Goal: Information Seeking & Learning: Learn about a topic

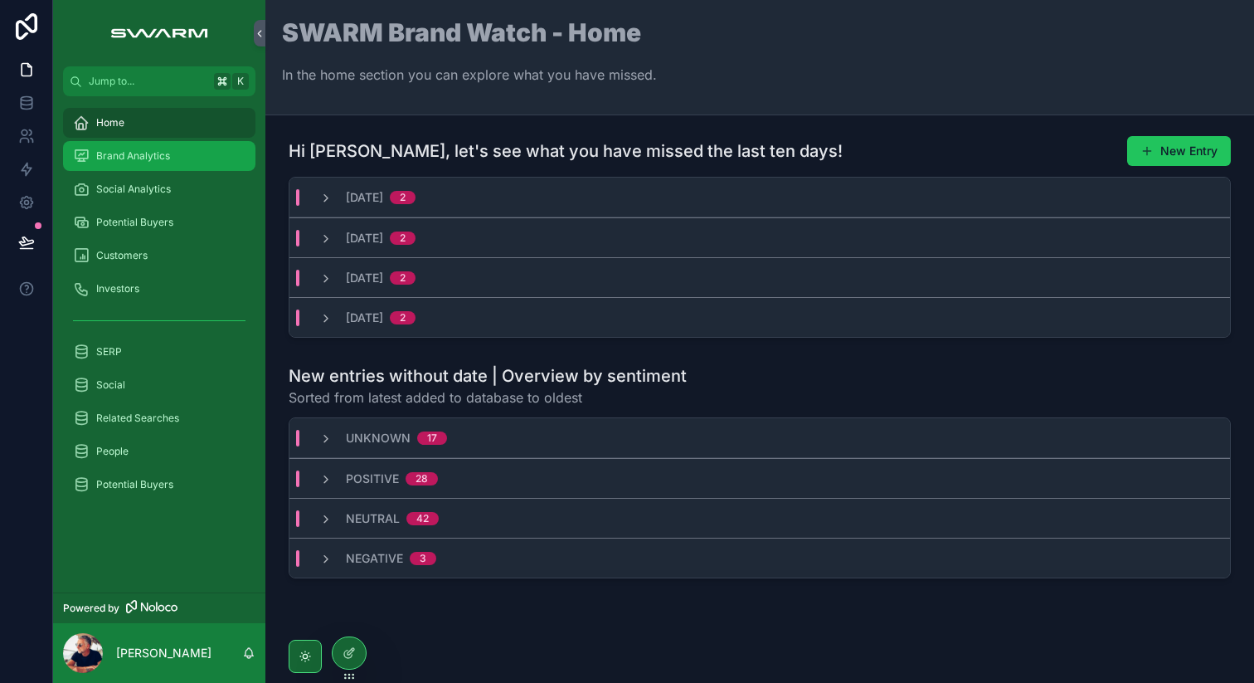
click at [168, 164] on div "Brand Analytics" at bounding box center [159, 156] width 173 height 27
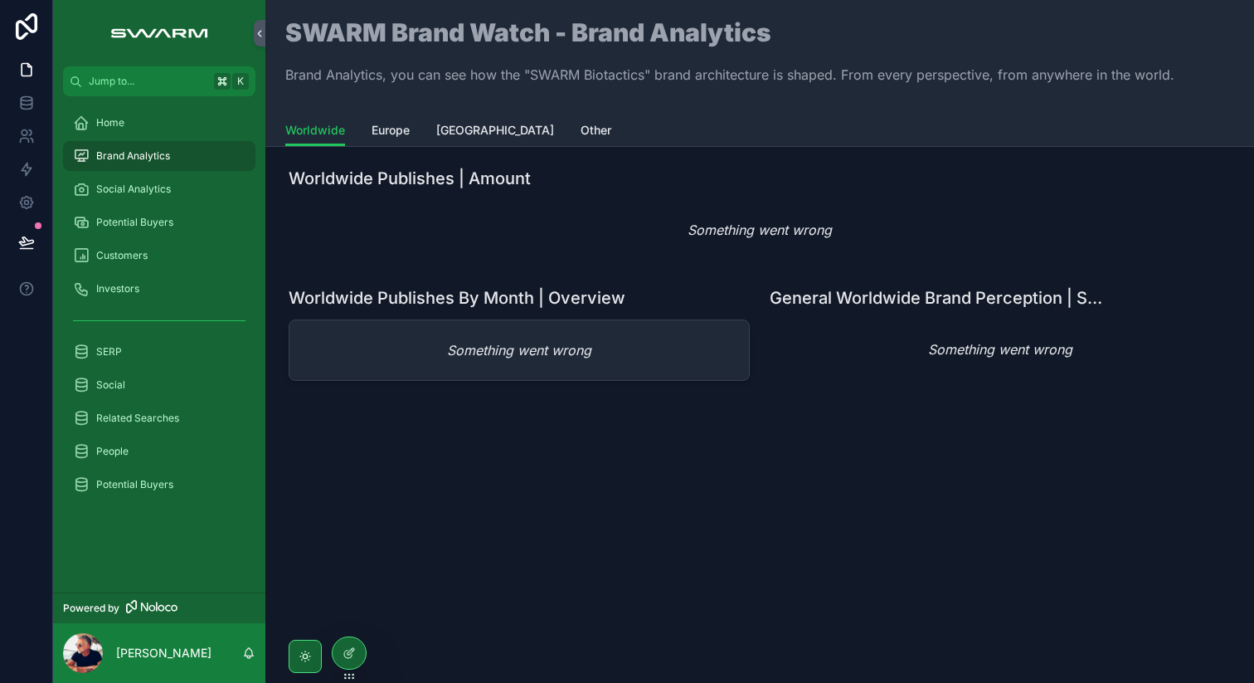
click at [168, 164] on div "Brand Analytics" at bounding box center [159, 156] width 173 height 27
click at [165, 187] on span "Social Analytics" at bounding box center [133, 188] width 75 height 13
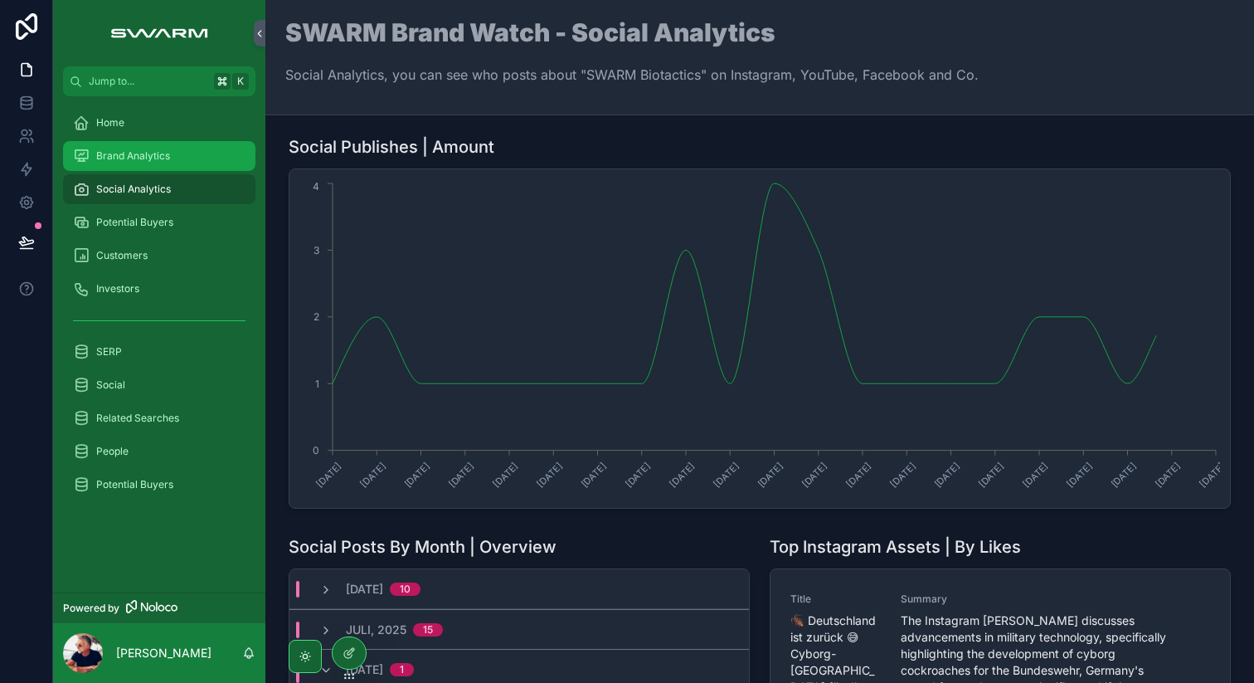
click at [163, 158] on span "Brand Analytics" at bounding box center [133, 155] width 74 height 13
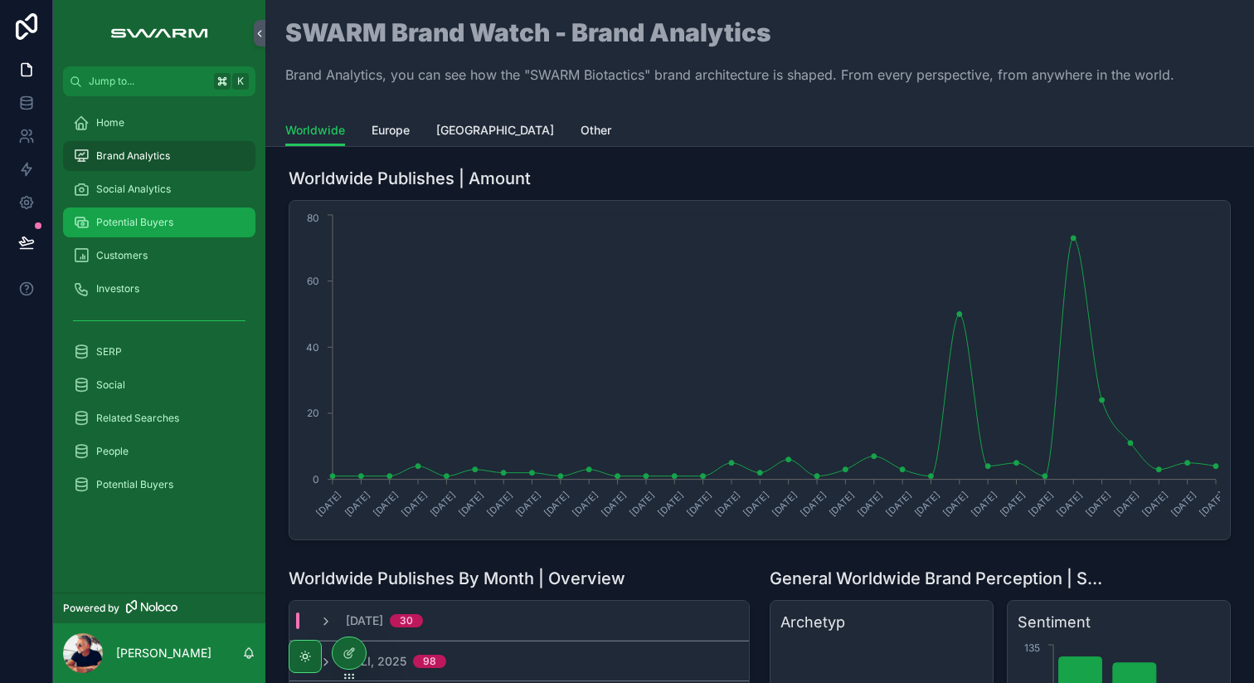
click at [161, 226] on span "Potential Buyers" at bounding box center [134, 222] width 77 height 13
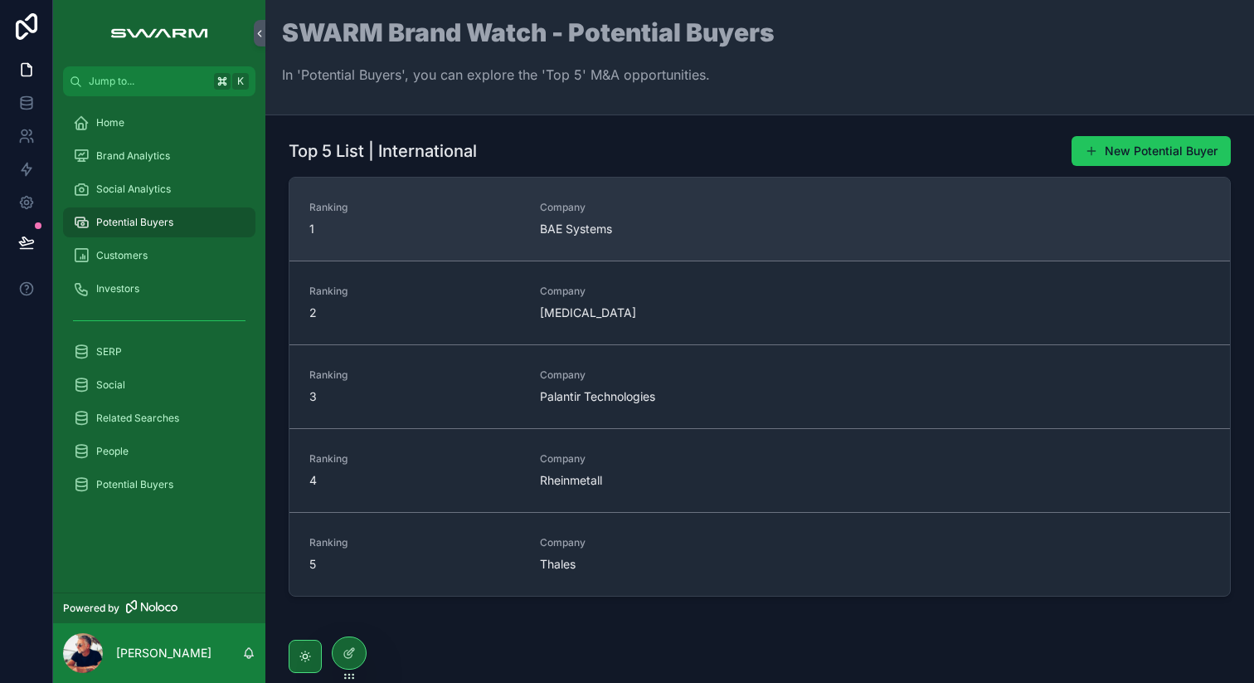
click at [606, 222] on span "BAE Systems" at bounding box center [645, 229] width 211 height 17
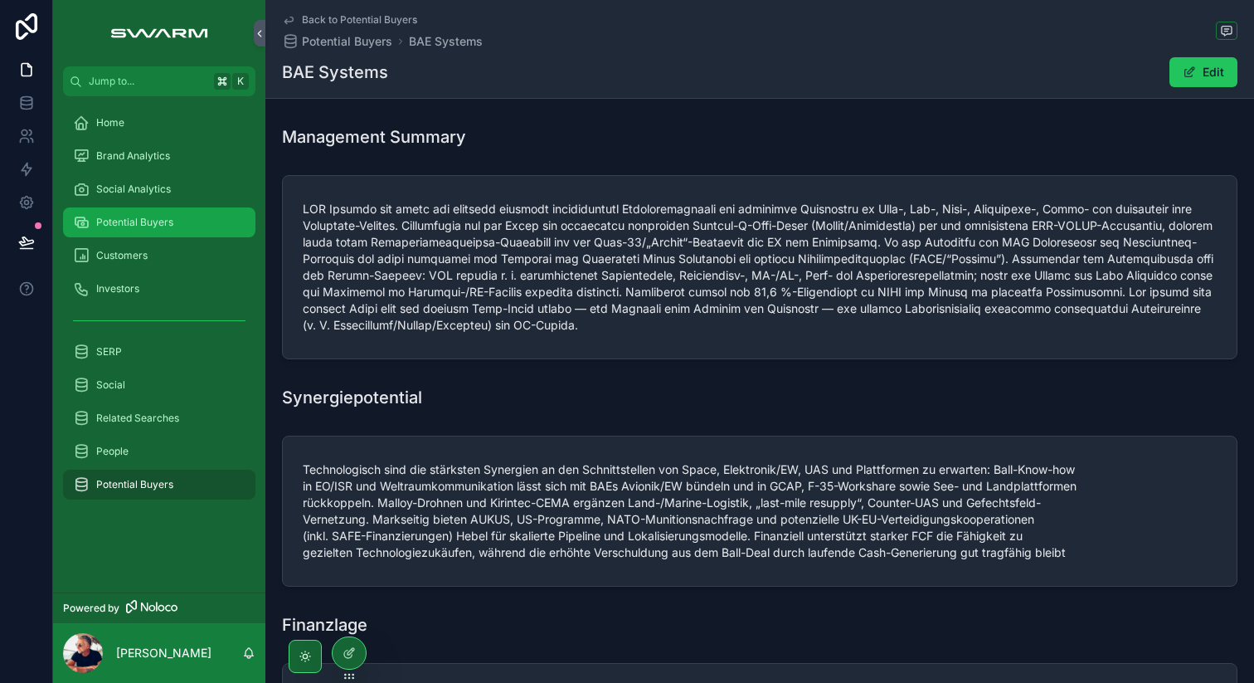
click at [149, 219] on span "Potential Buyers" at bounding box center [134, 222] width 77 height 13
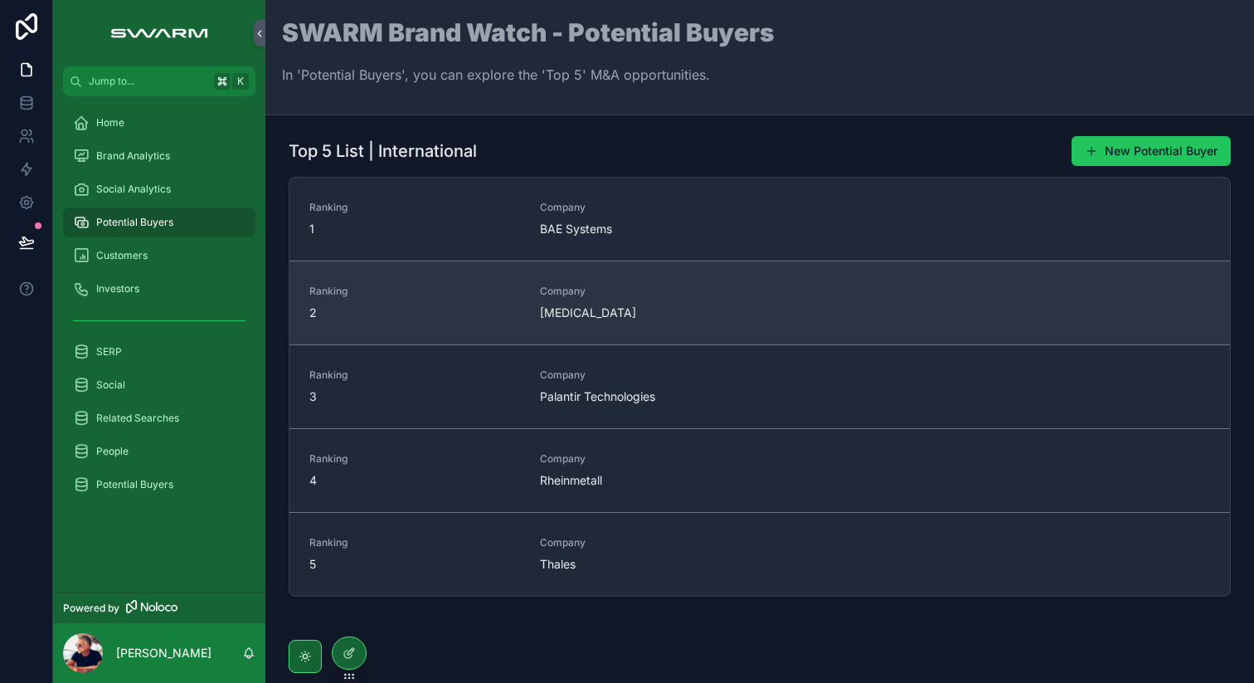
click at [495, 294] on span "Ranking" at bounding box center [414, 291] width 211 height 13
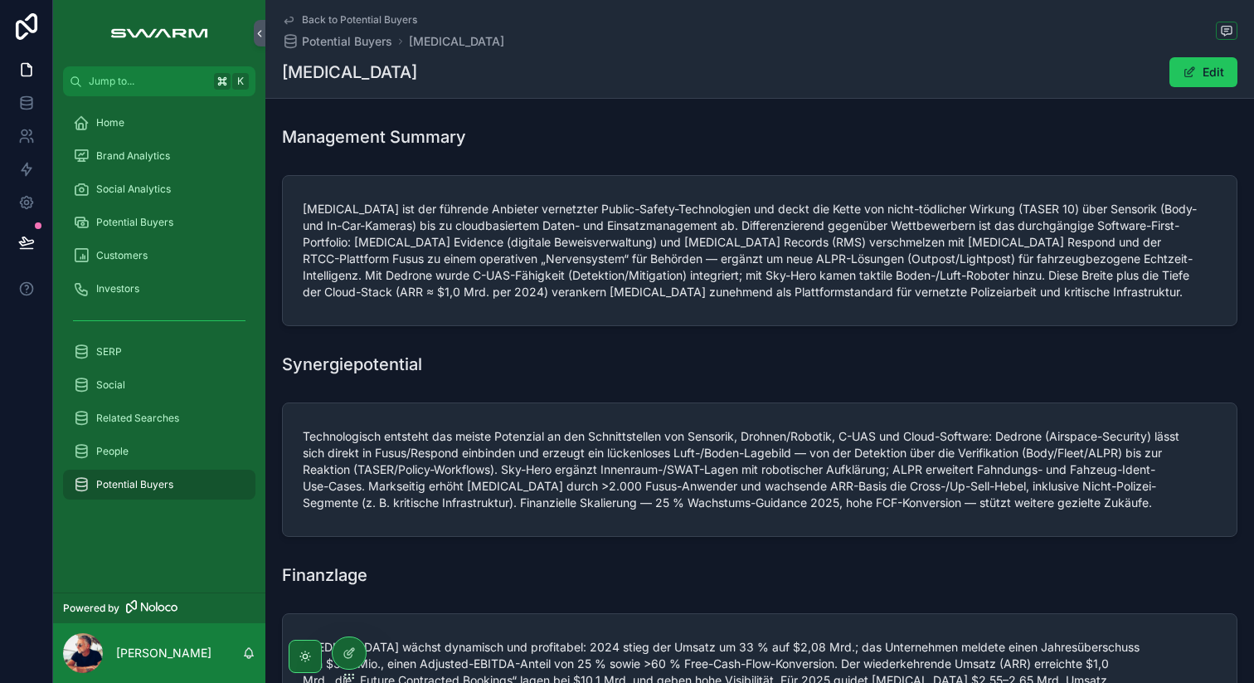
click at [144, 492] on div "Potential Buyers" at bounding box center [159, 484] width 173 height 27
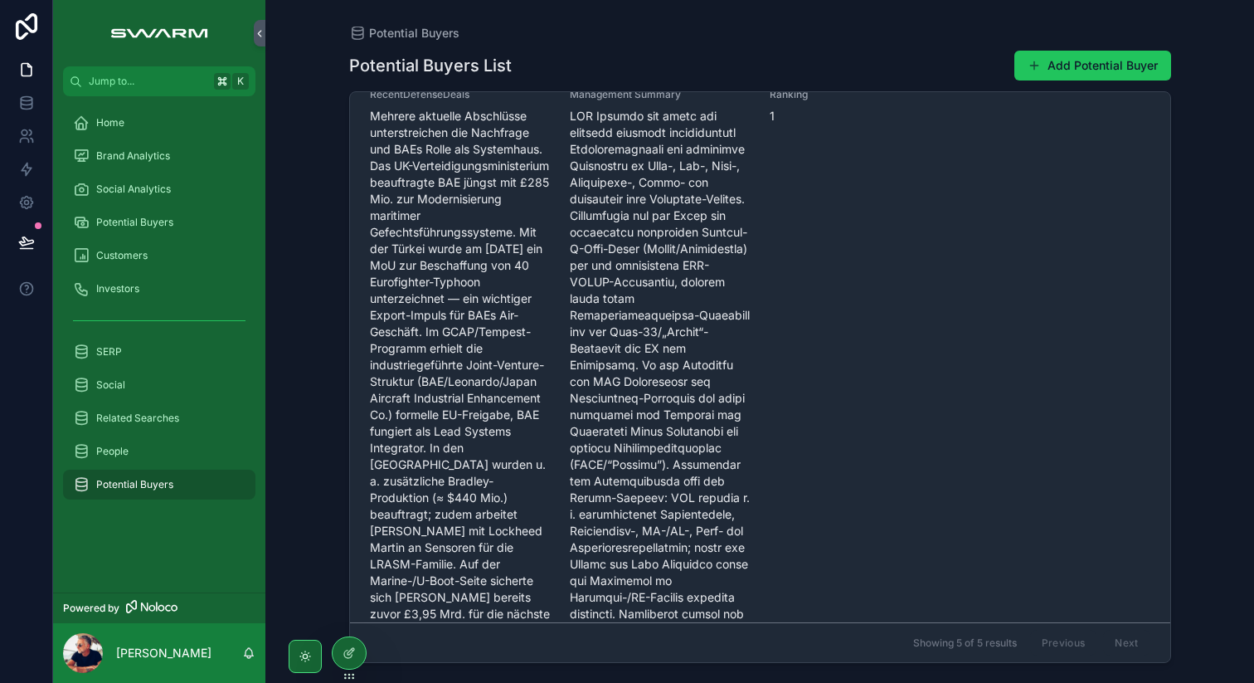
scroll to position [5874, 0]
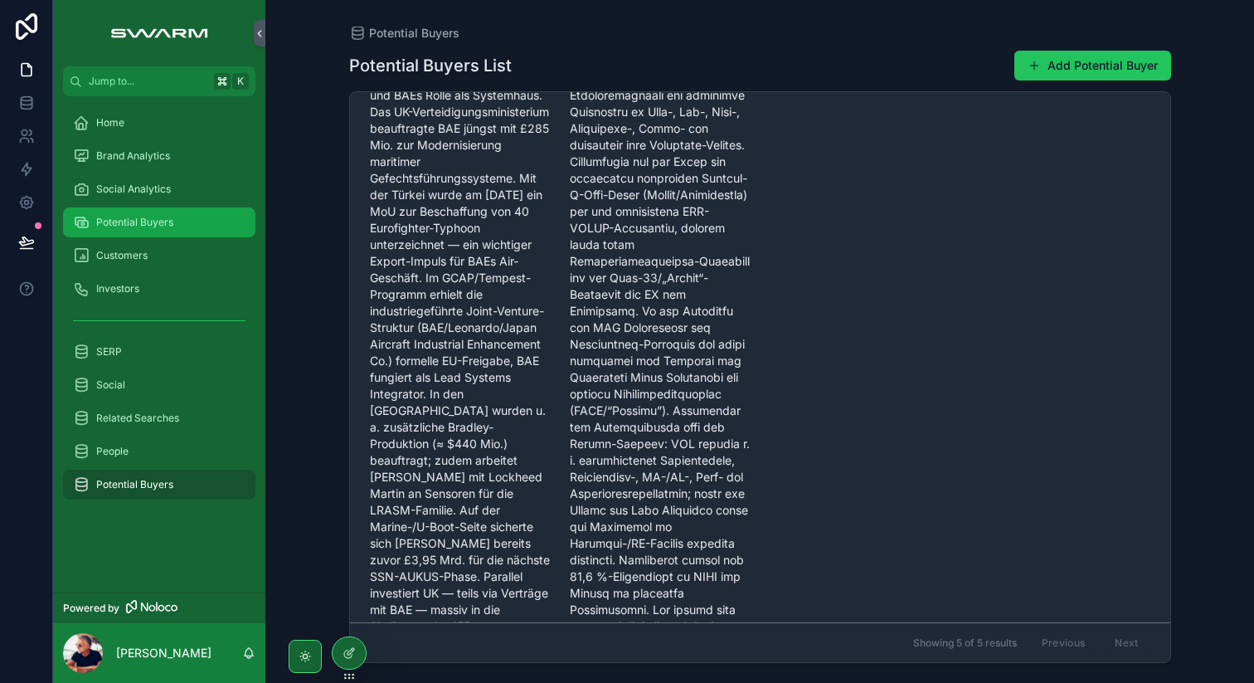
click at [132, 226] on span "Potential Buyers" at bounding box center [134, 222] width 77 height 13
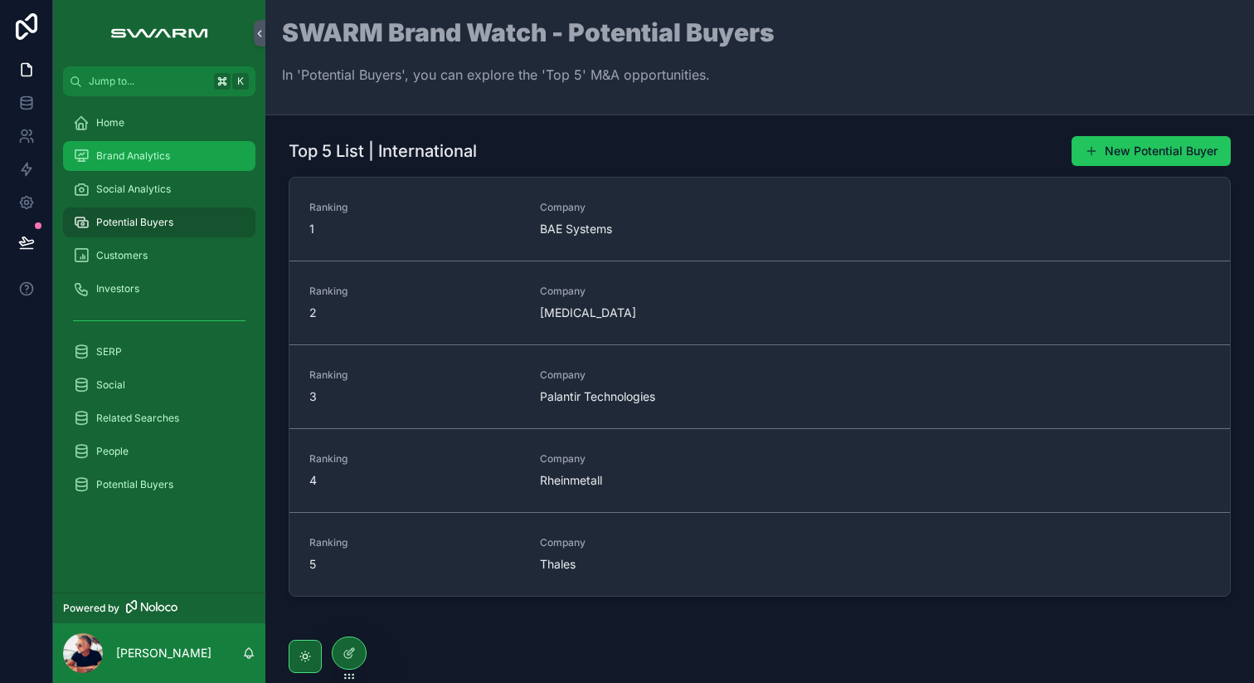
click at [139, 153] on span "Brand Analytics" at bounding box center [133, 155] width 74 height 13
